Goal: Task Accomplishment & Management: Complete application form

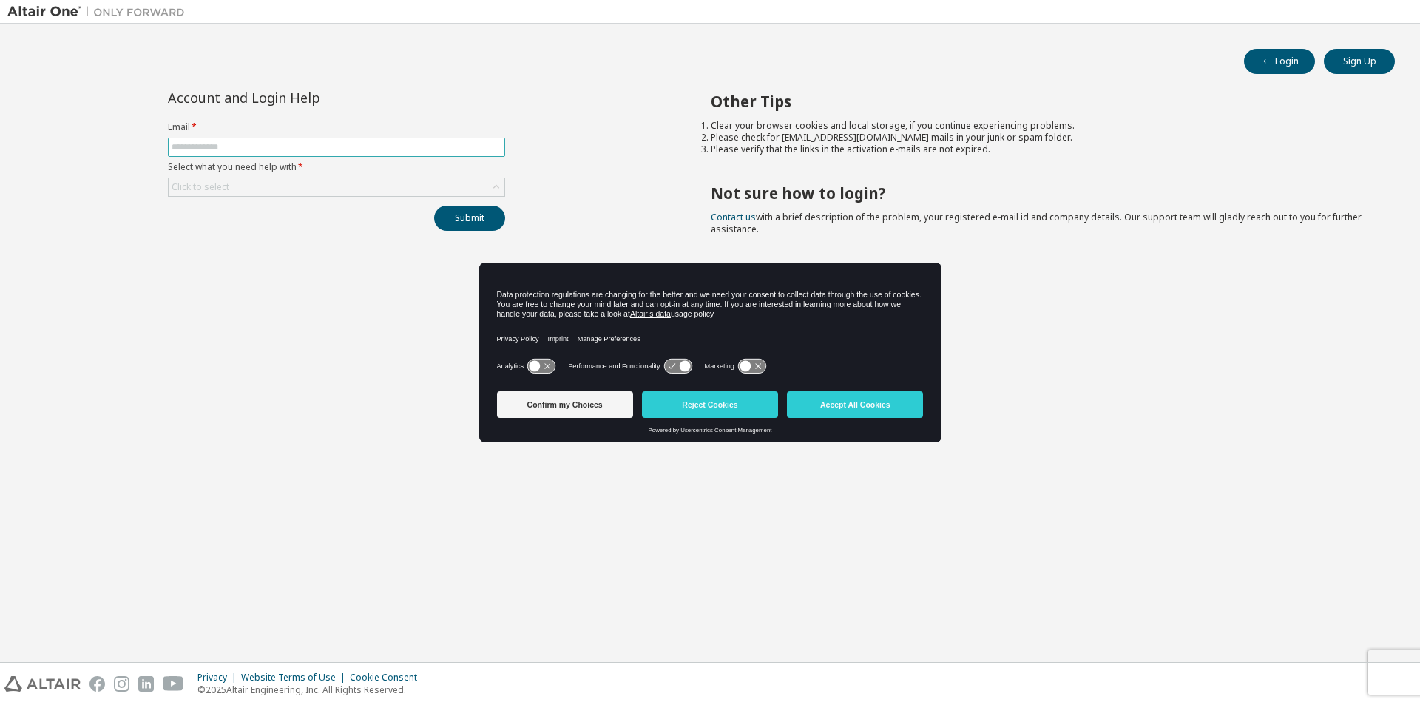
click at [189, 148] on input "text" at bounding box center [337, 147] width 330 height 12
click at [696, 155] on div "Other Tips Clear your browser cookies and local storage, if you continue experi…" at bounding box center [1040, 364] width 748 height 545
click at [1350, 64] on button "Sign Up" at bounding box center [1359, 61] width 71 height 25
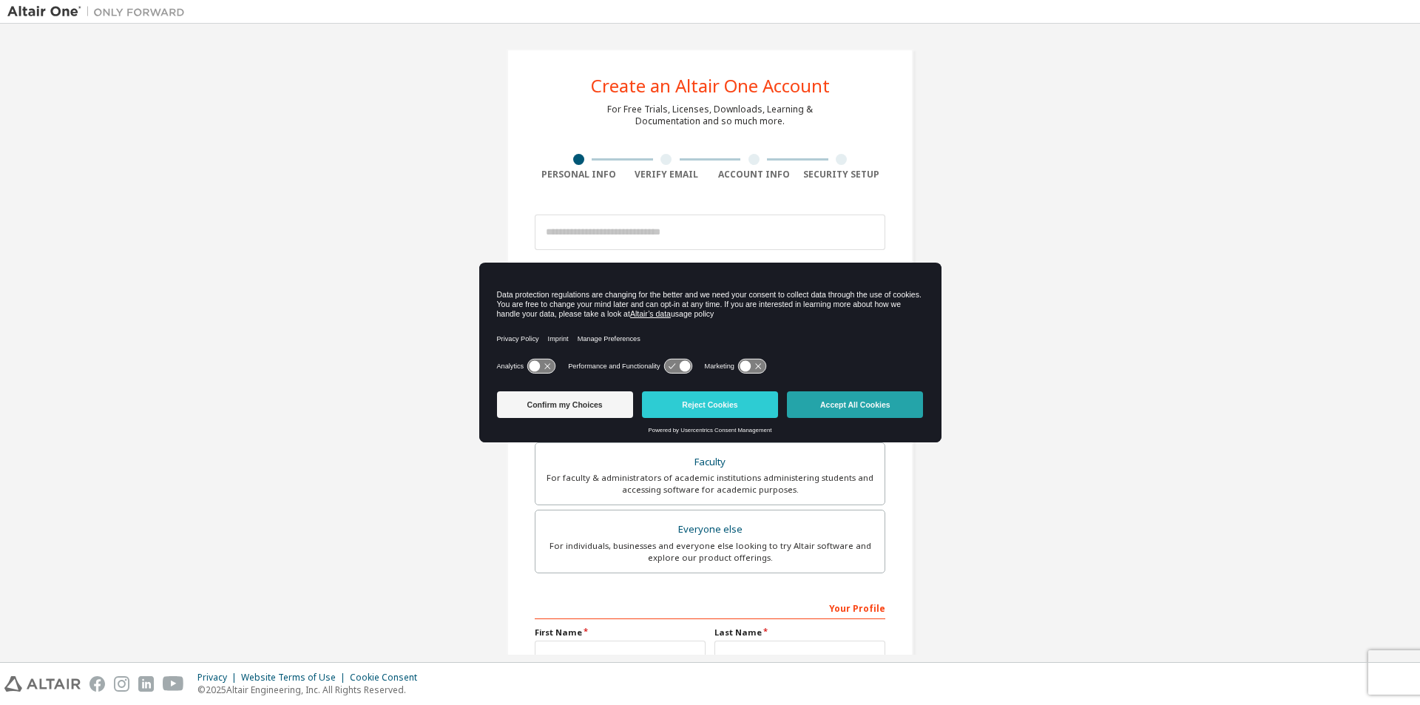
click at [825, 406] on button "Accept All Cookies" at bounding box center [855, 404] width 136 height 27
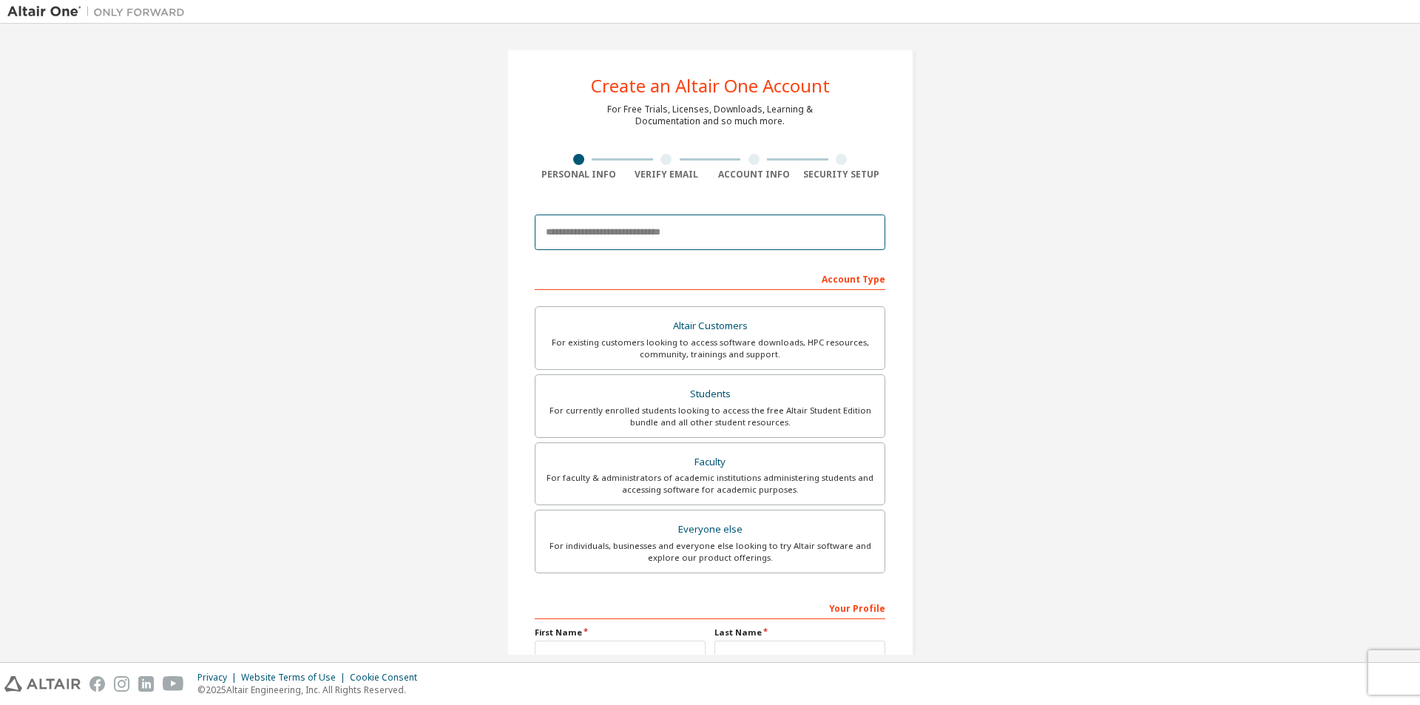
click at [566, 237] on input "email" at bounding box center [710, 231] width 351 height 35
type input "**********"
click at [718, 458] on div "Faculty" at bounding box center [709, 462] width 331 height 21
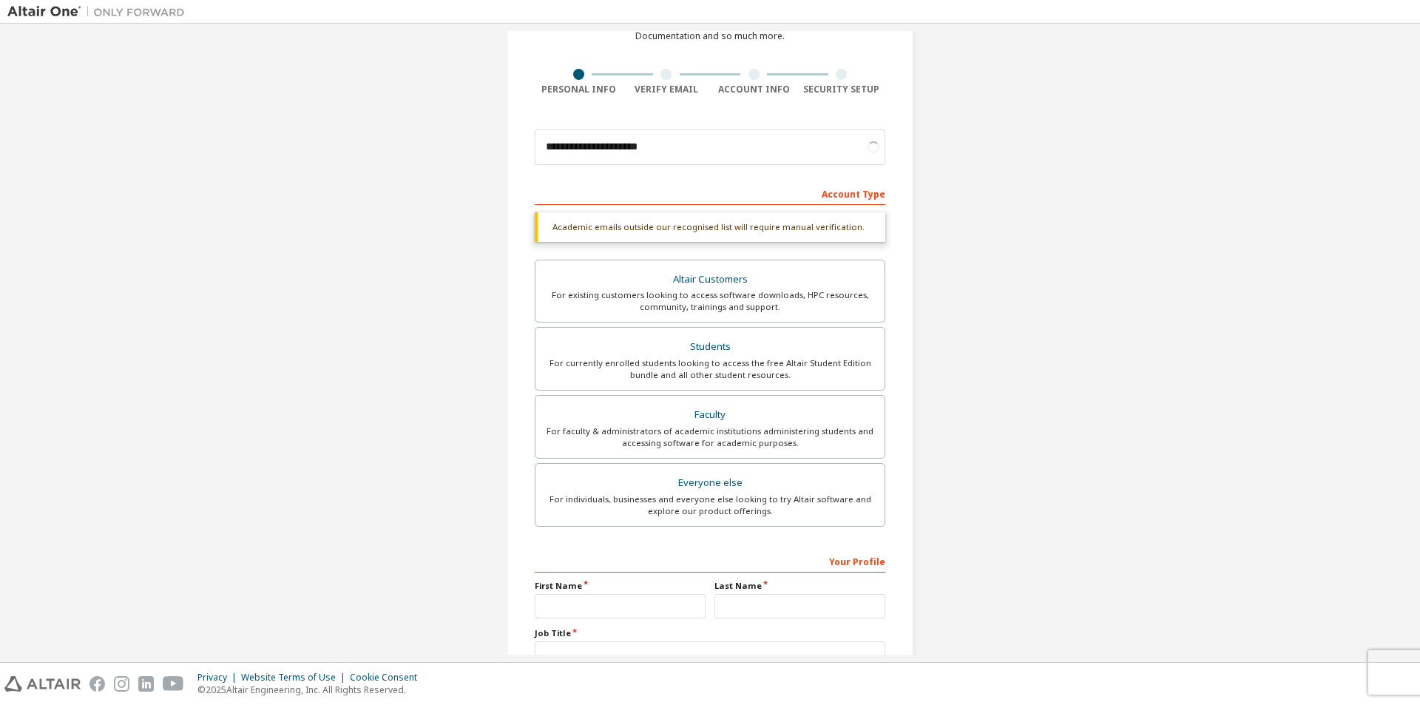
scroll to position [198, 0]
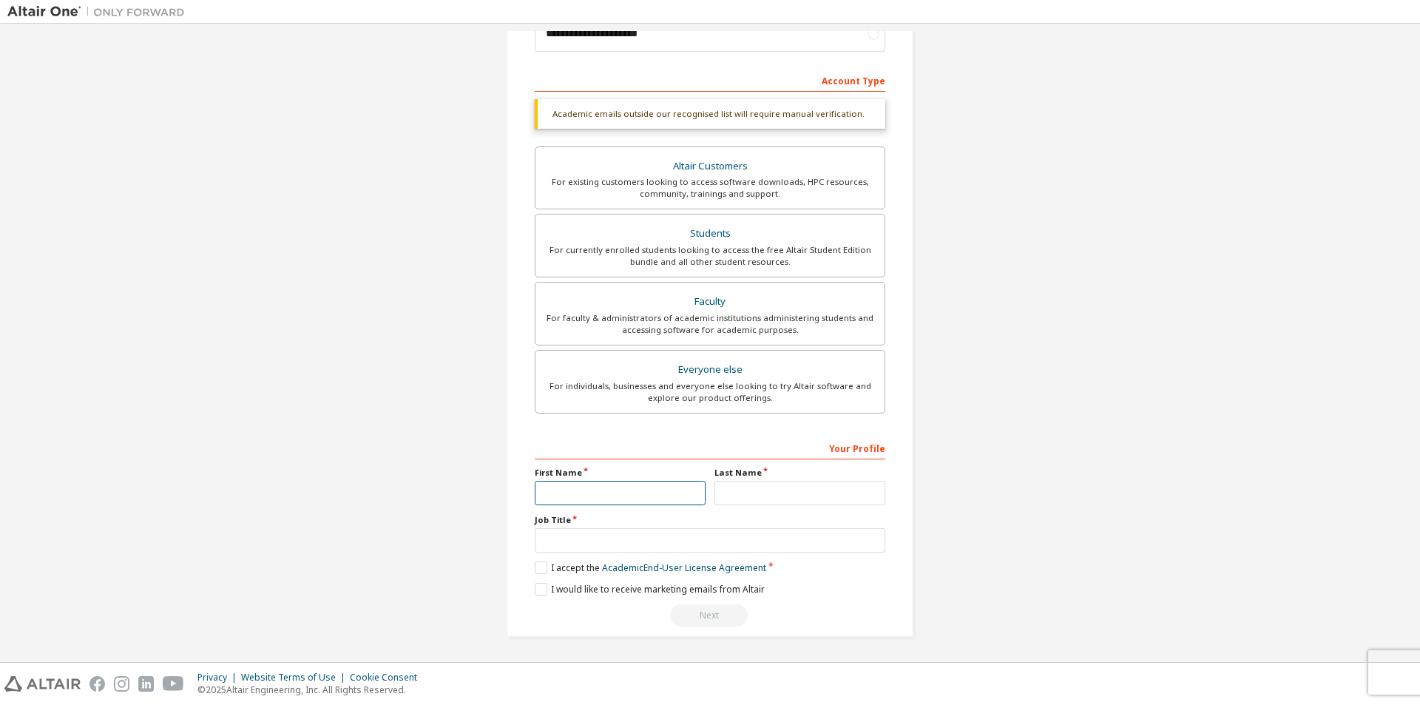
click at [615, 493] on input "text" at bounding box center [620, 493] width 171 height 24
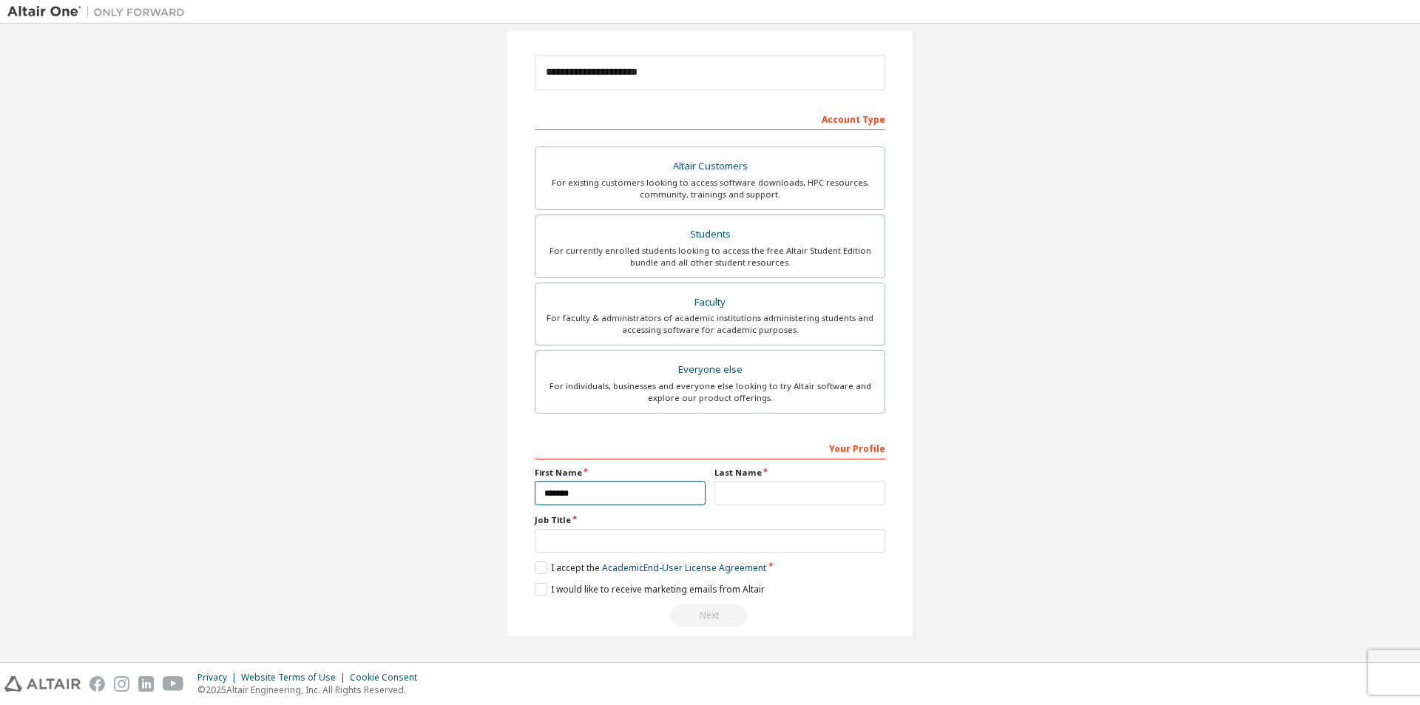
type input "*******"
click at [751, 487] on input "text" at bounding box center [799, 493] width 171 height 24
type input "**"
type input "*"
click at [742, 499] on input "**" at bounding box center [799, 493] width 171 height 24
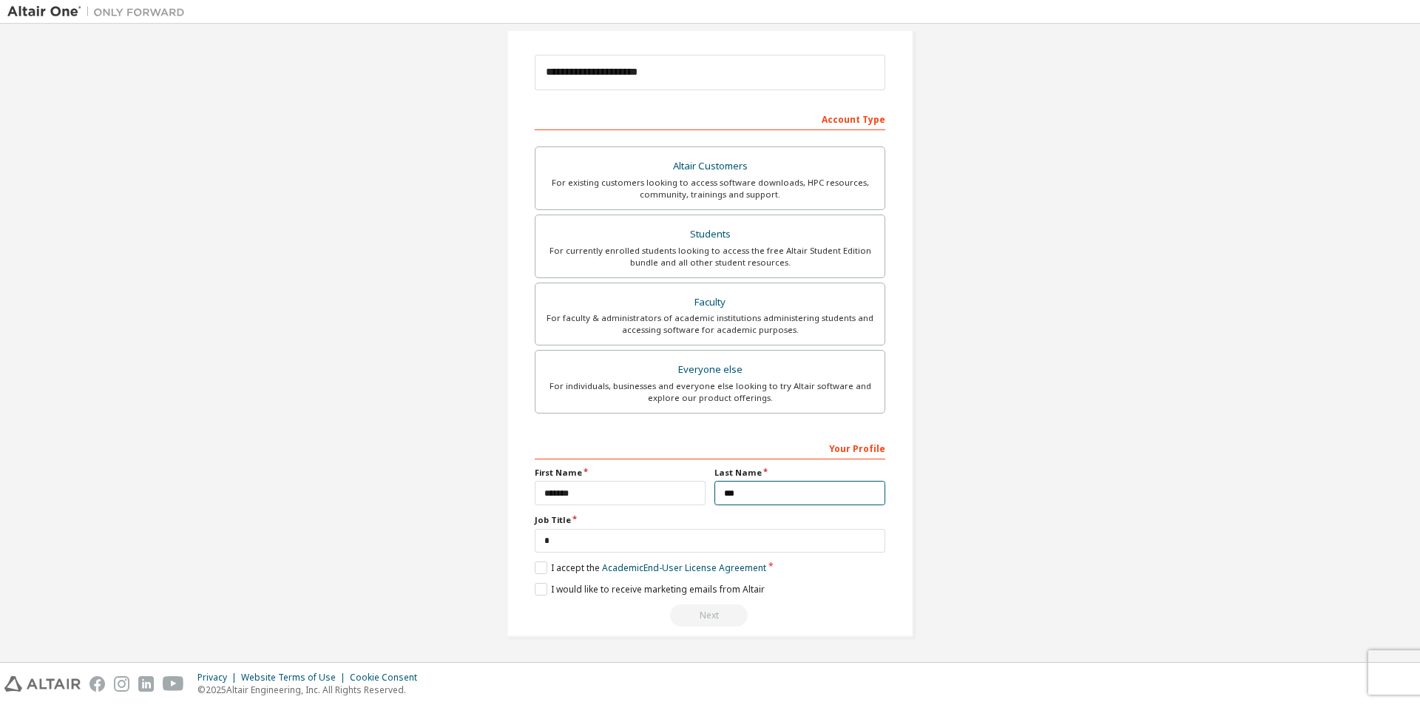
type input "***"
click at [552, 550] on input "*" at bounding box center [710, 541] width 351 height 24
click at [552, 549] on input "*" at bounding box center [710, 541] width 351 height 24
type input "*"
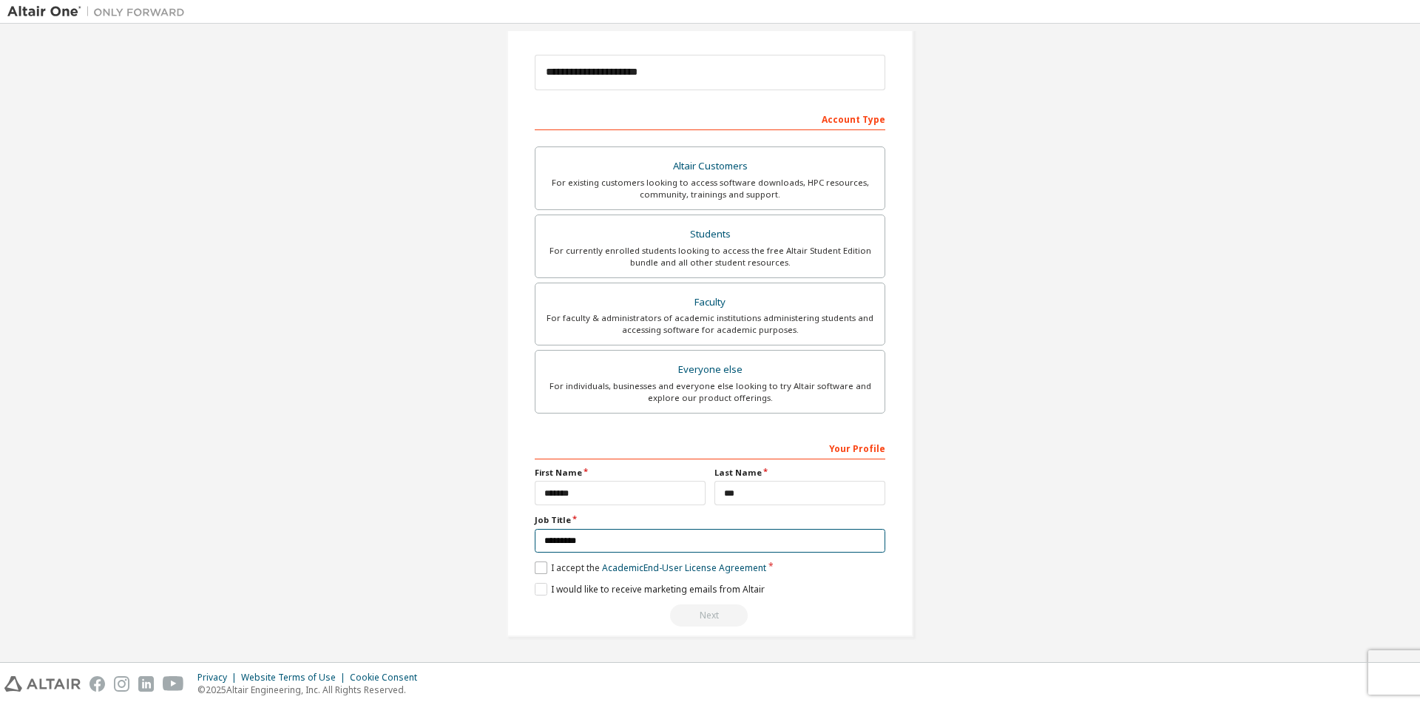
type input "*********"
click at [546, 572] on label "I accept the Academic End-User License Agreement" at bounding box center [650, 567] width 231 height 13
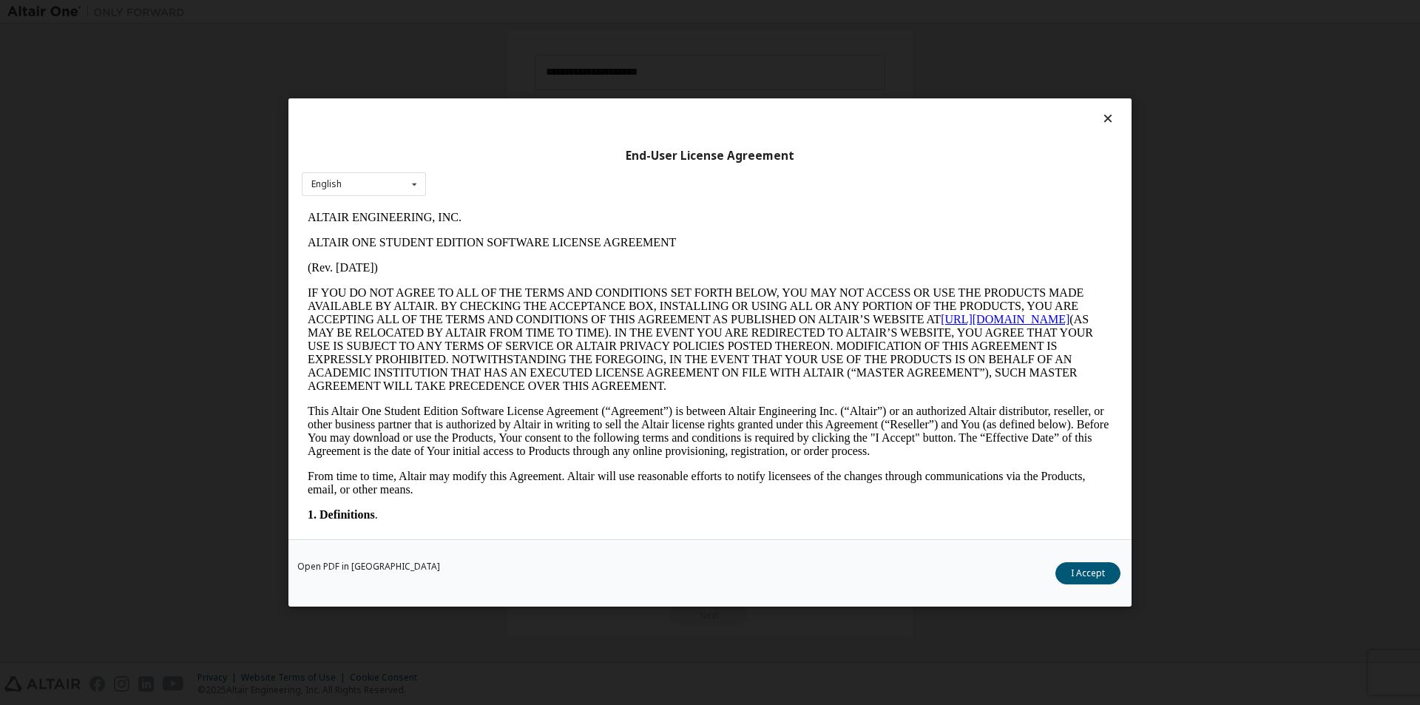
scroll to position [0, 0]
click at [1077, 570] on button "I Accept" at bounding box center [1087, 573] width 65 height 22
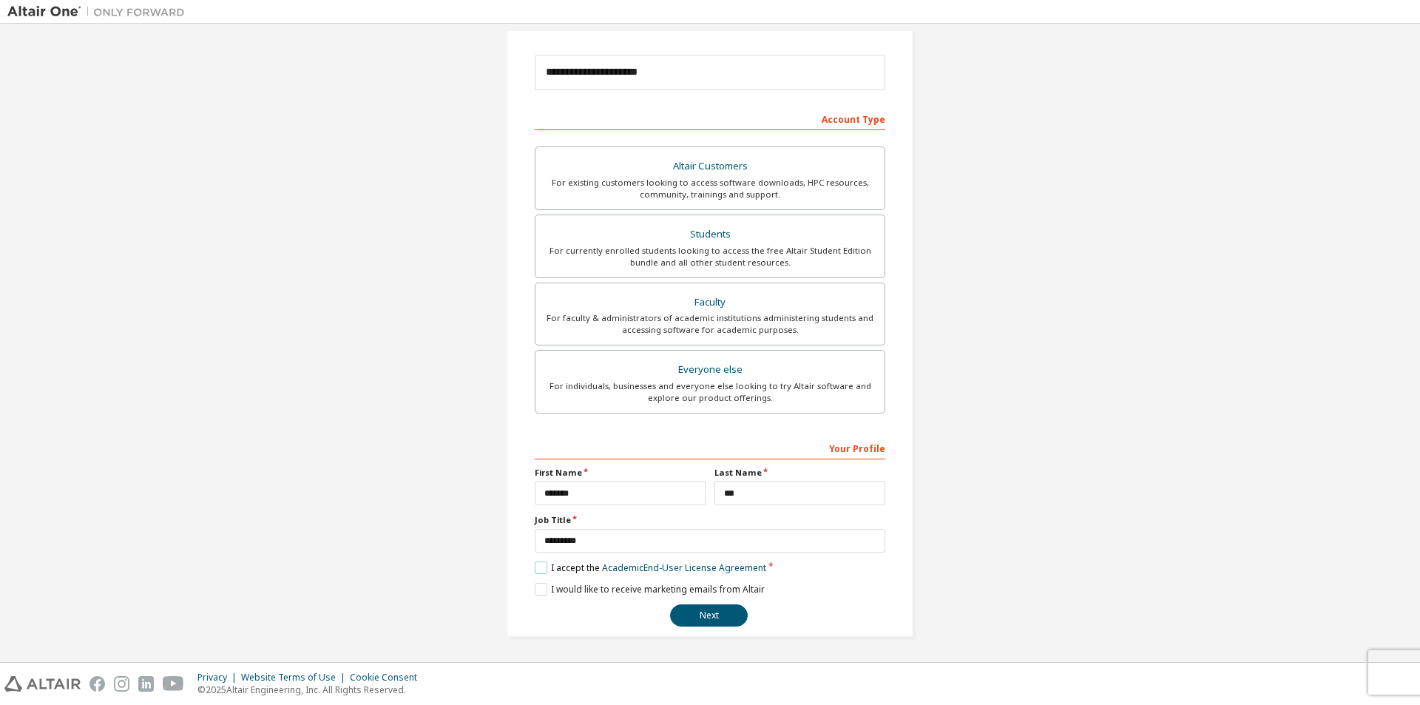
click at [578, 565] on label "I accept the Academic End-User License Agreement" at bounding box center [650, 567] width 231 height 13
click at [555, 566] on label "I accept the Academic End-User License Agreement" at bounding box center [650, 567] width 231 height 13
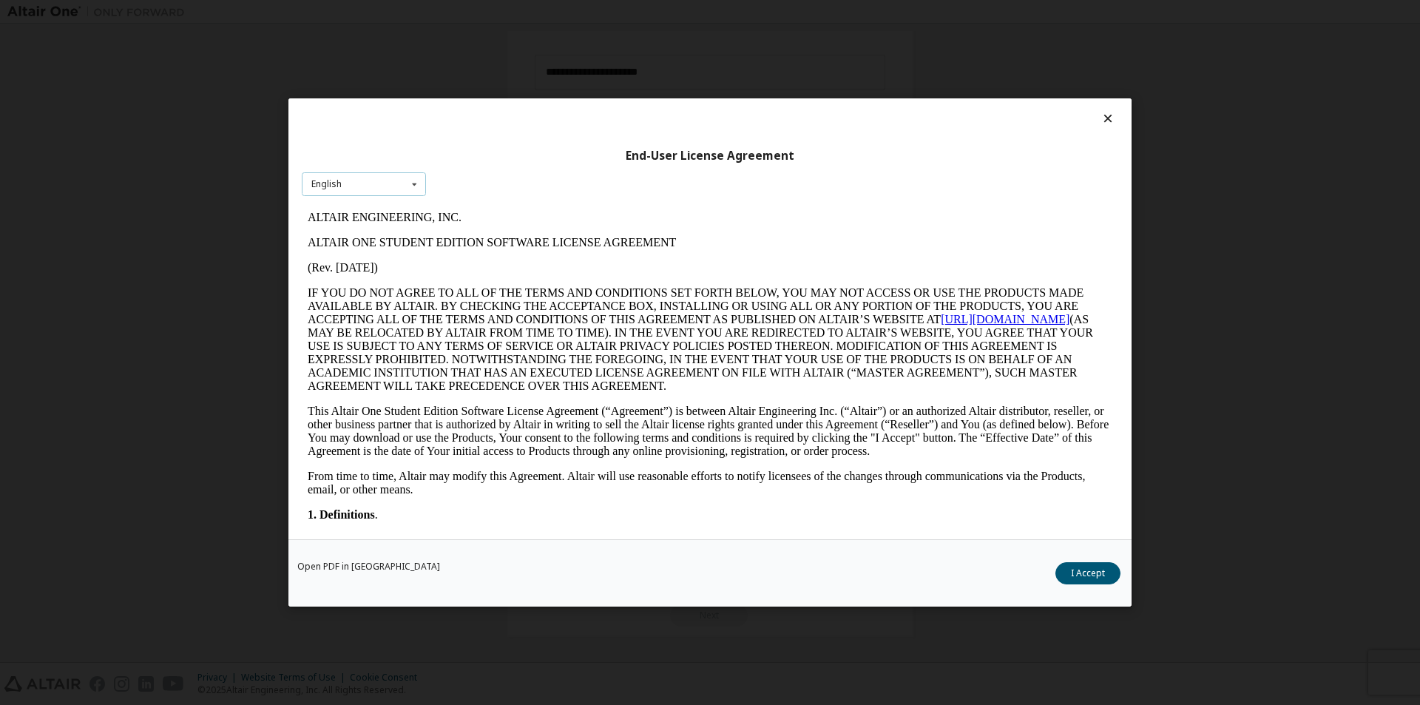
click at [374, 186] on div "English English" at bounding box center [364, 184] width 124 height 24
click at [360, 197] on div "English" at bounding box center [363, 207] width 123 height 24
click at [1076, 577] on button "I Accept" at bounding box center [1087, 573] width 65 height 22
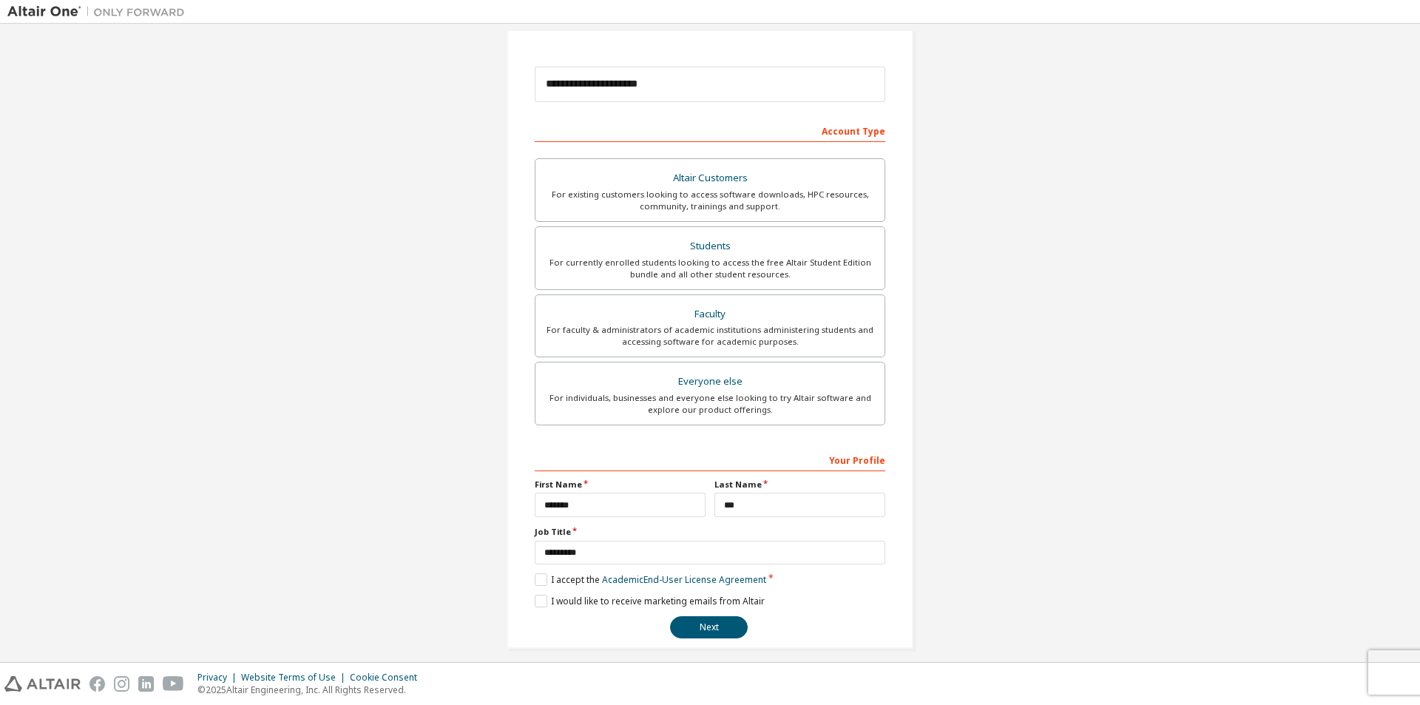
scroll to position [160, 0]
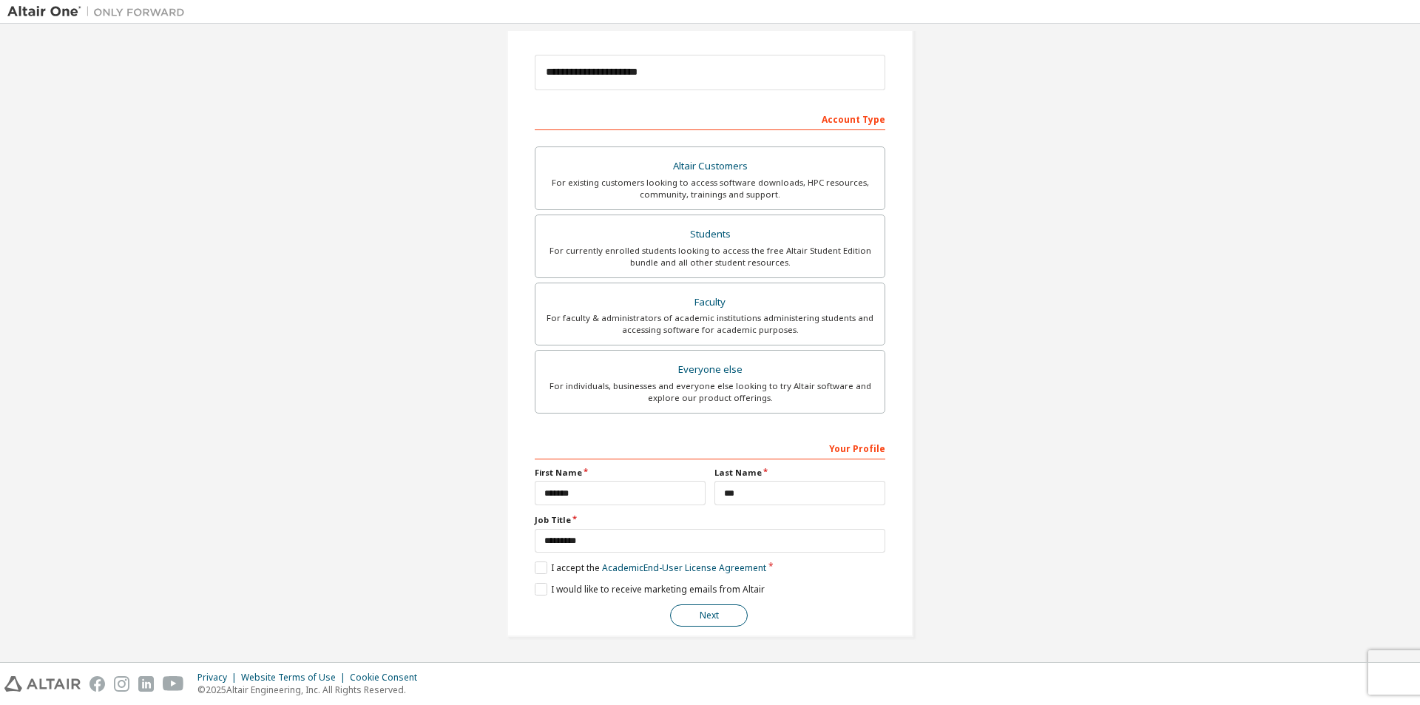
click at [722, 617] on button "Next" at bounding box center [709, 615] width 78 height 22
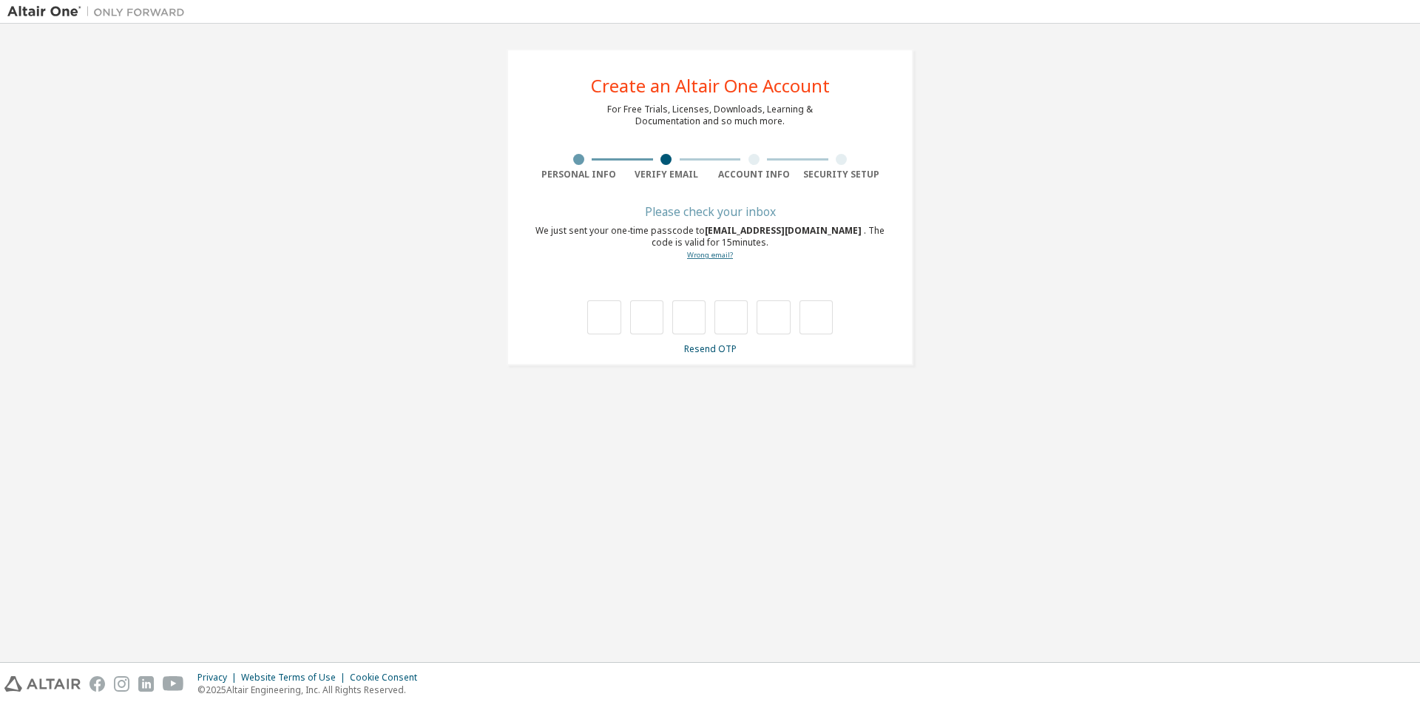
click at [714, 254] on link "Wrong email?" at bounding box center [710, 255] width 46 height 10
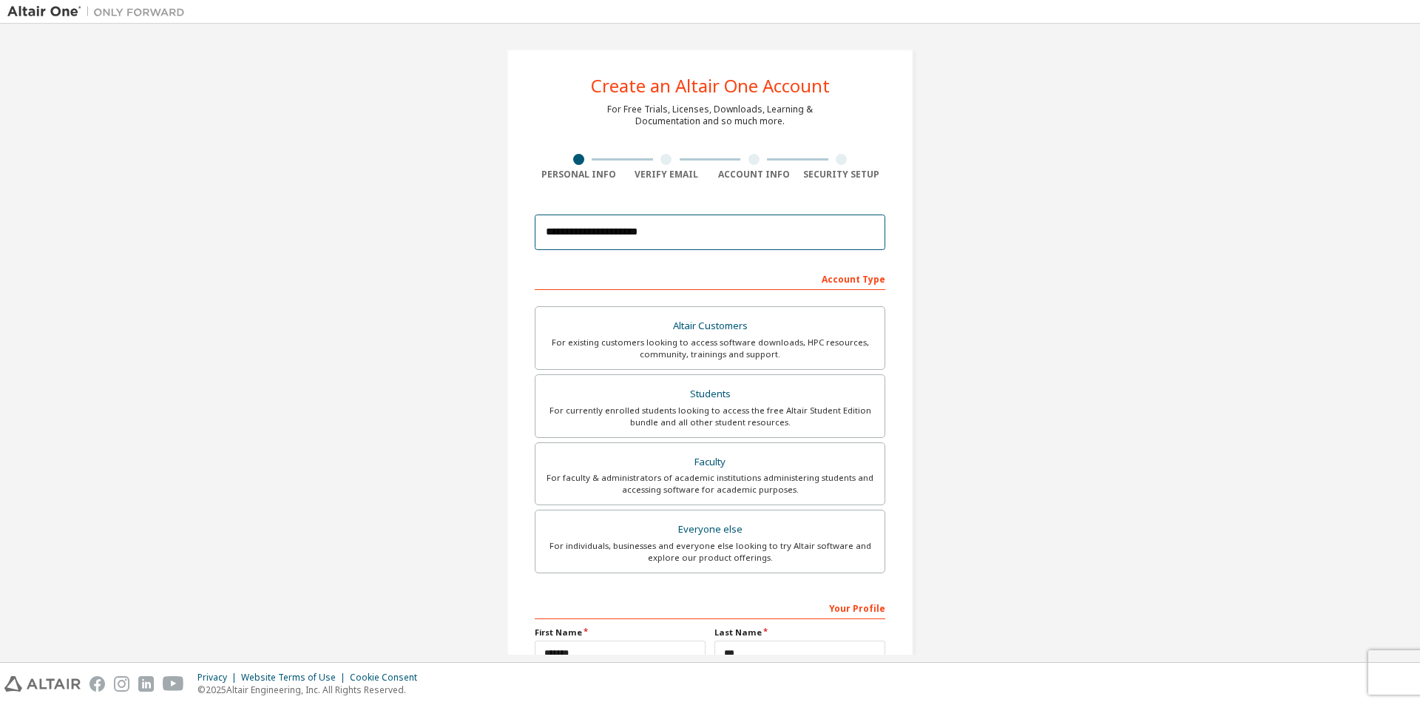
click at [543, 235] on input "**********" at bounding box center [710, 231] width 351 height 35
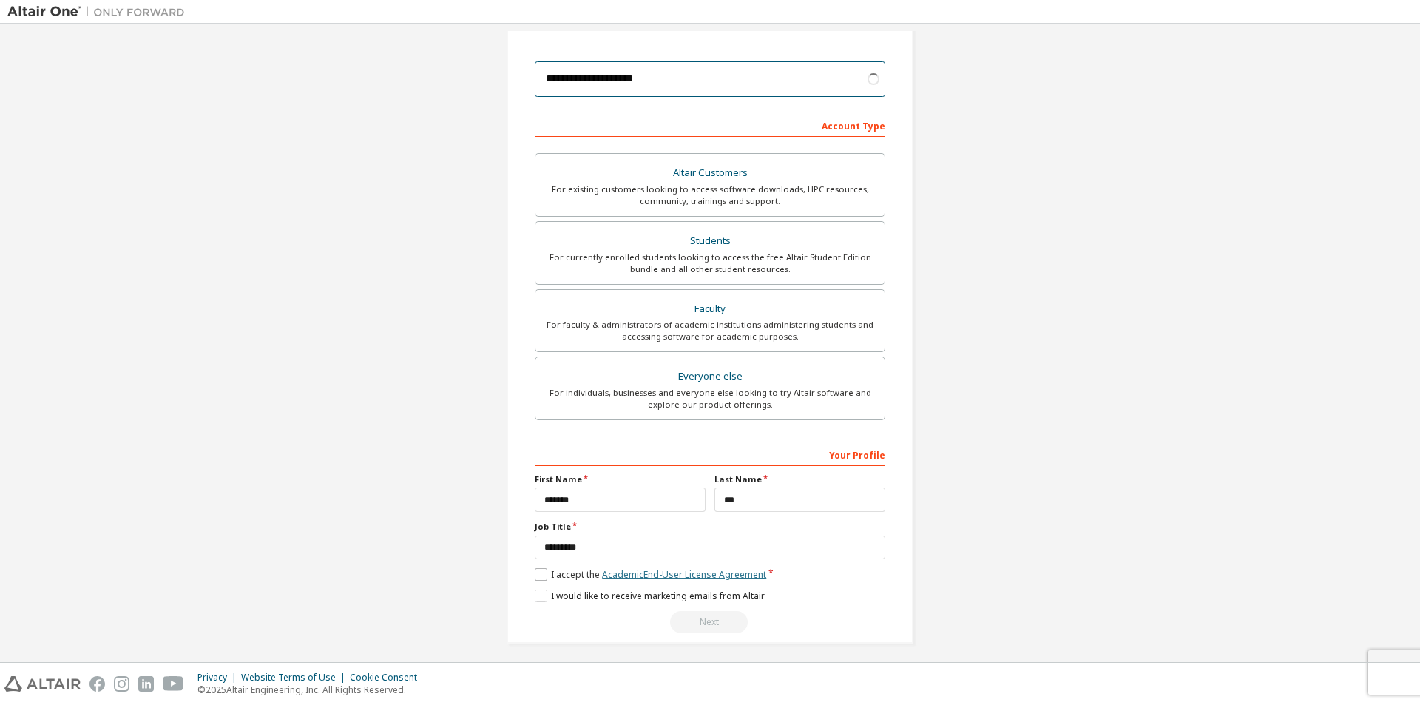
scroll to position [160, 0]
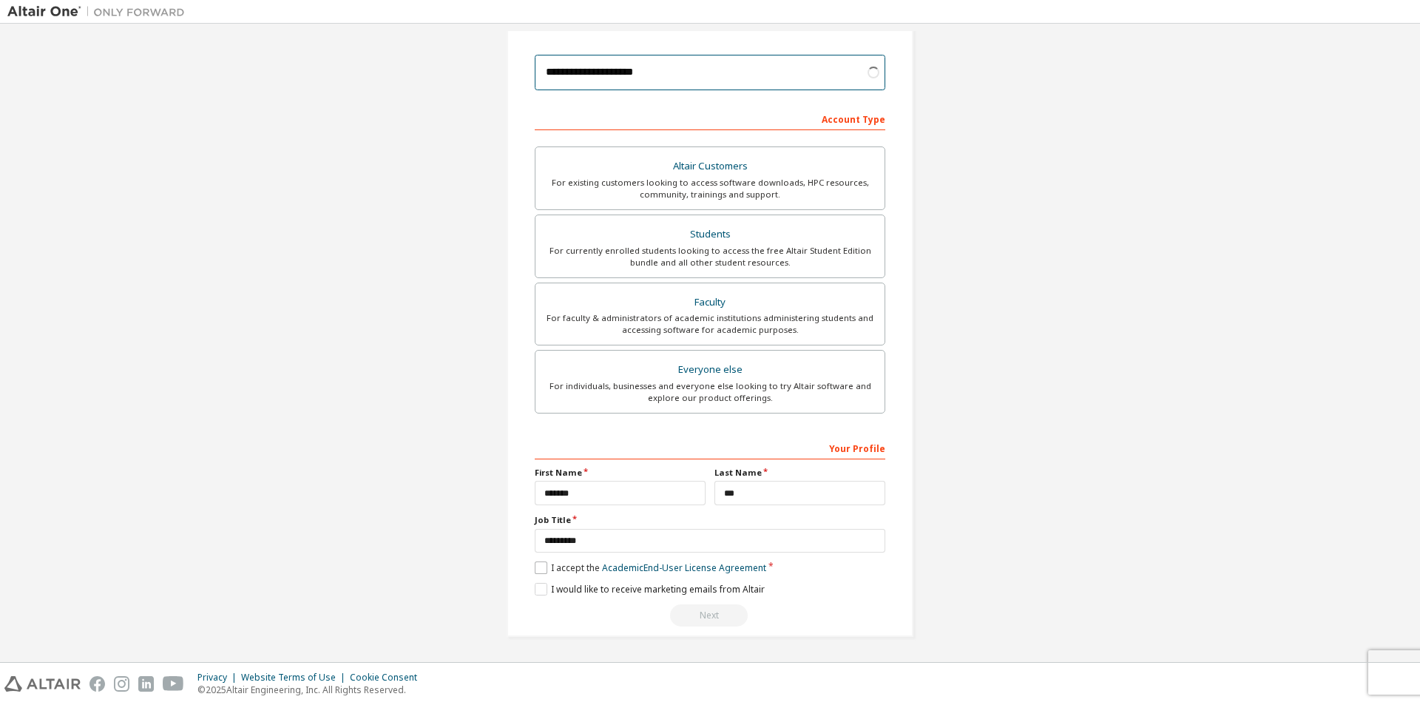
type input "**********"
click at [577, 571] on label "I accept the Academic End-User License Agreement" at bounding box center [650, 567] width 231 height 13
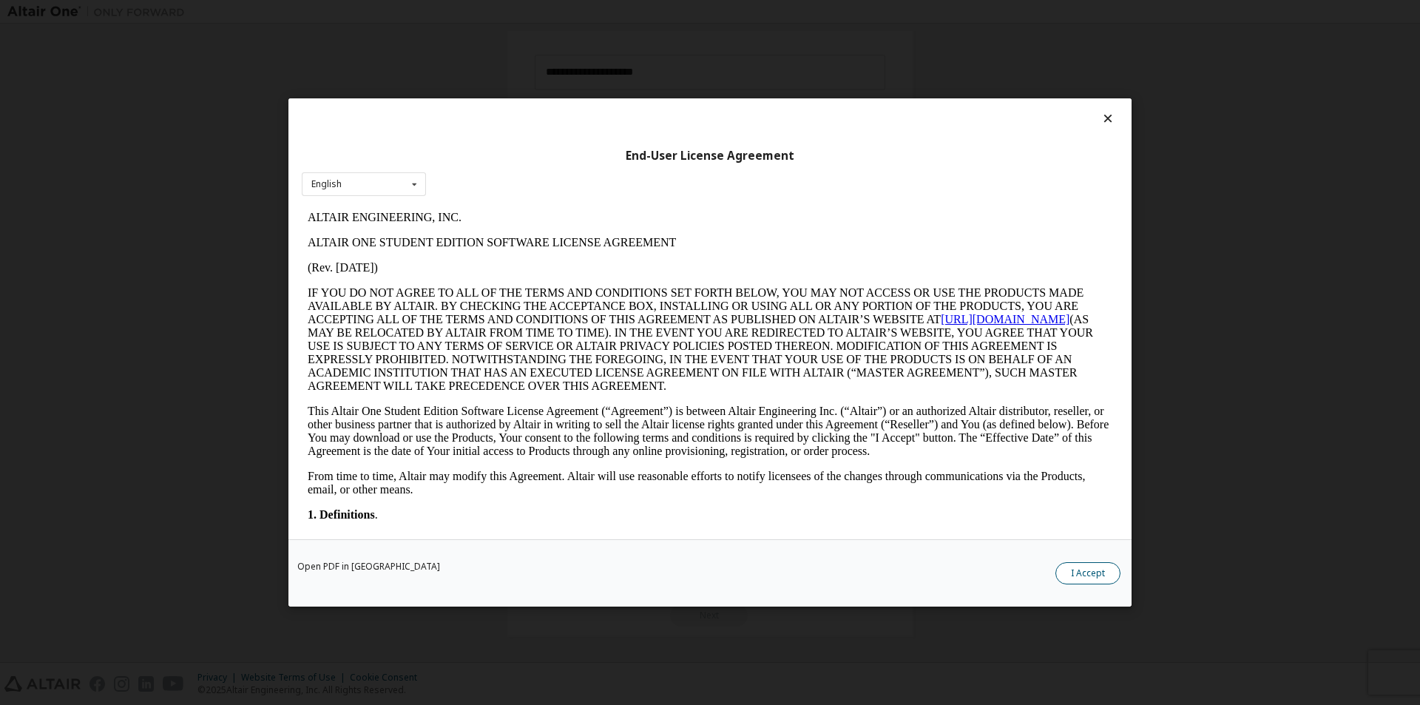
scroll to position [0, 0]
click at [1077, 575] on button "I Accept" at bounding box center [1087, 573] width 65 height 22
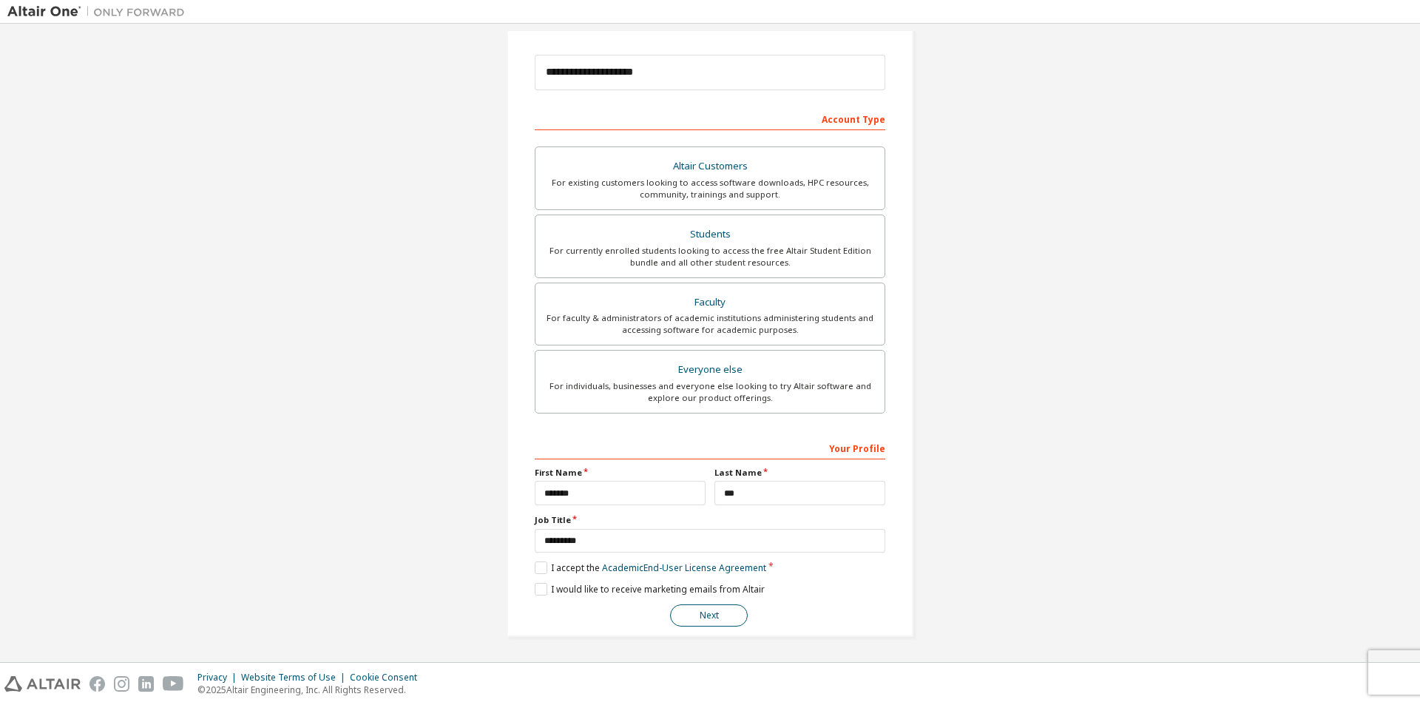
click at [691, 614] on button "Next" at bounding box center [709, 615] width 78 height 22
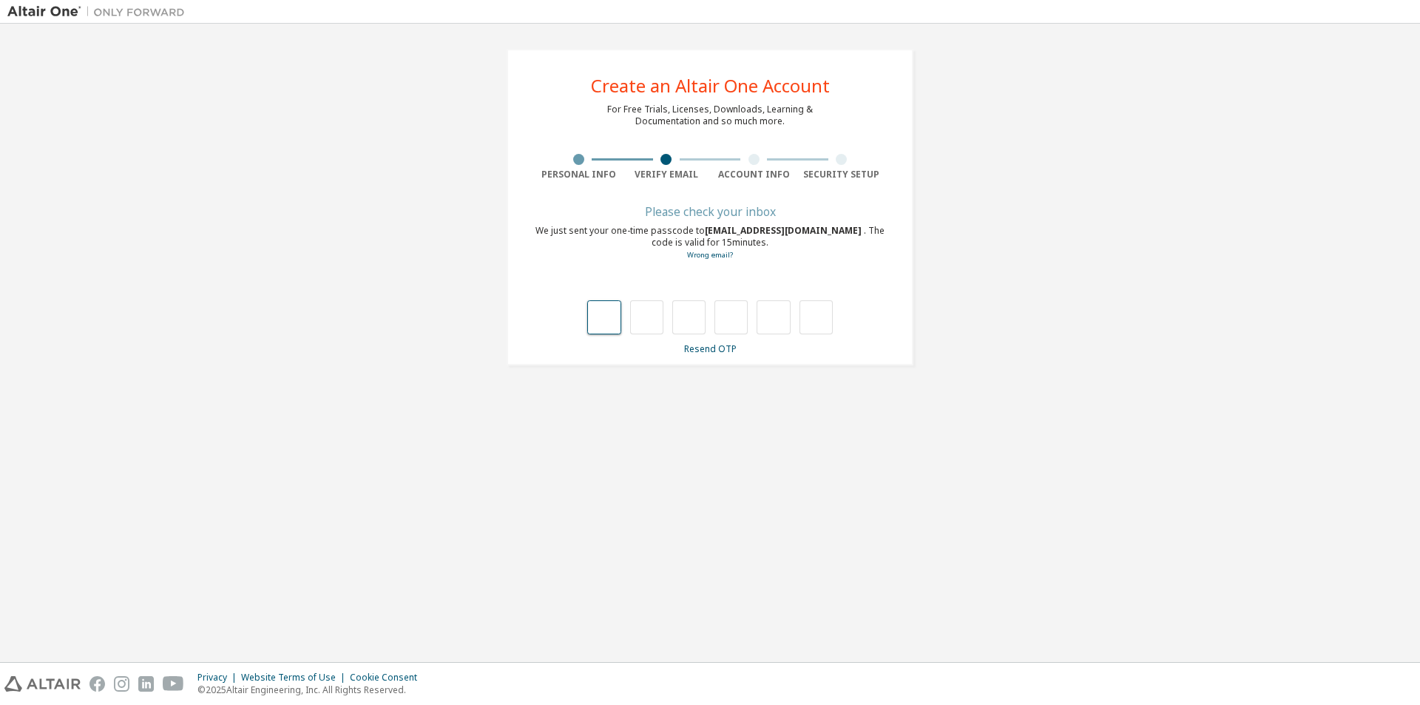
click at [598, 319] on input "text" at bounding box center [603, 317] width 33 height 34
type input "*"
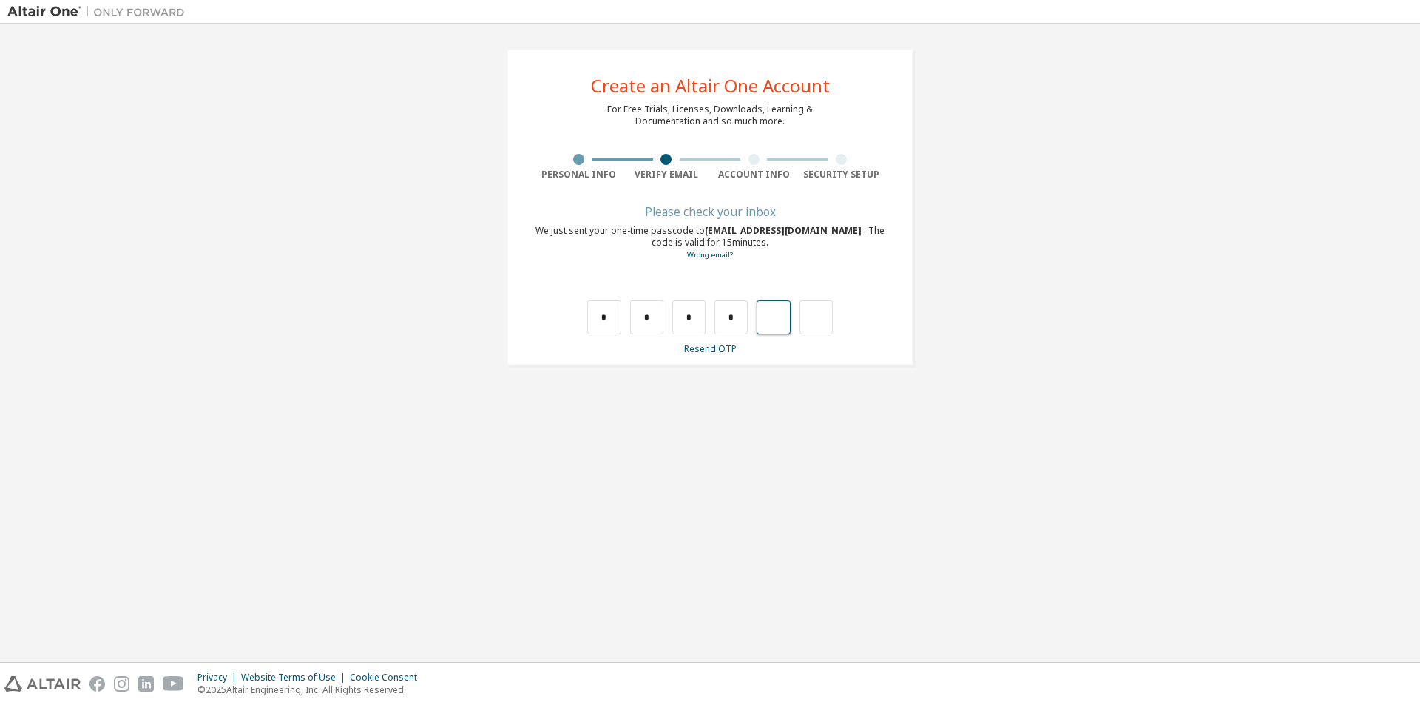
type input "*"
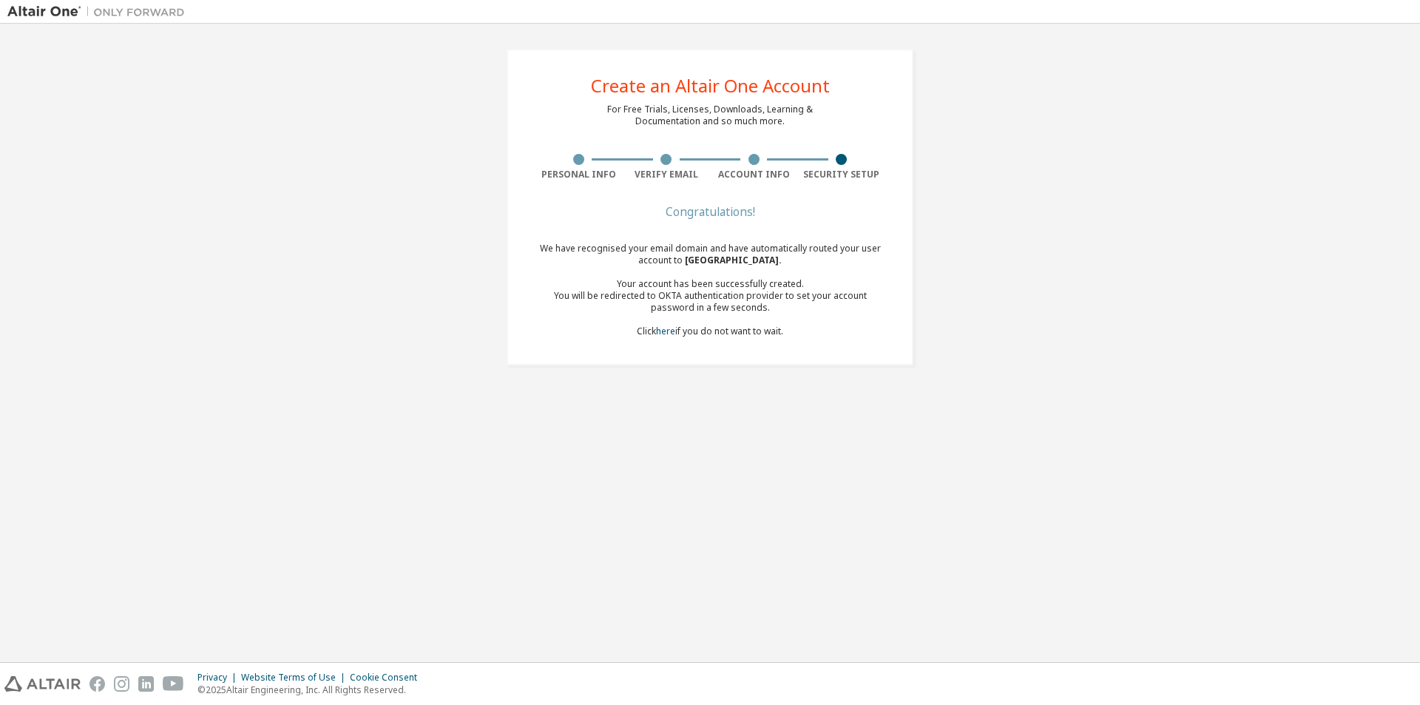
click at [689, 361] on div "Create an Altair One Account For Free Trials, Licenses, Downloads, Learning & D…" at bounding box center [710, 207] width 407 height 317
click at [767, 358] on div "Create an Altair One Account For Free Trials, Licenses, Downloads, Learning & D…" at bounding box center [710, 207] width 407 height 317
